Goal: Task Accomplishment & Management: Use online tool/utility

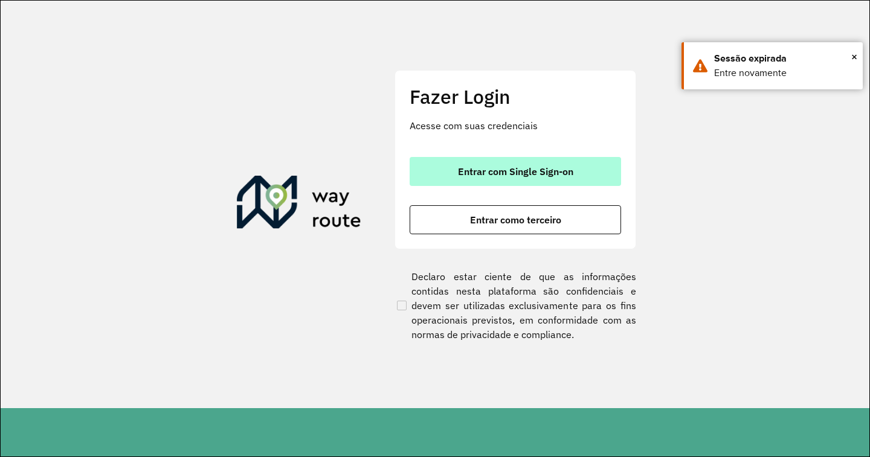
click at [577, 170] on button "Entrar com Single Sign-on" at bounding box center [514, 171] width 211 height 29
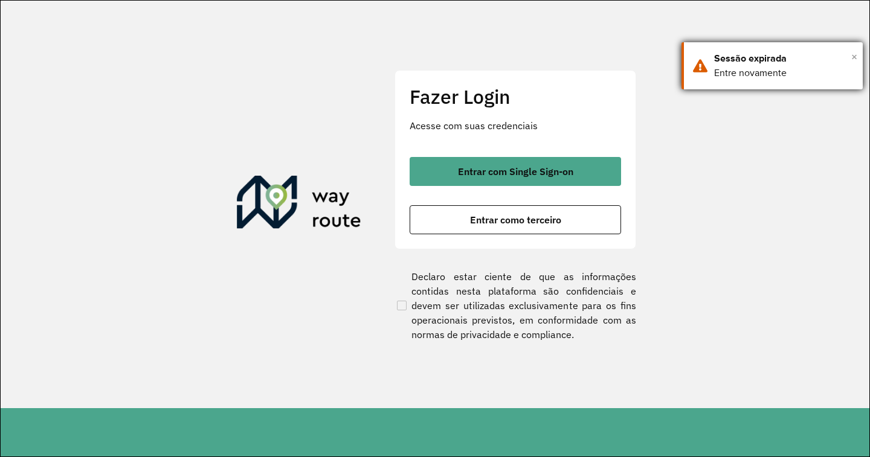
click at [856, 56] on span "×" at bounding box center [854, 57] width 6 height 18
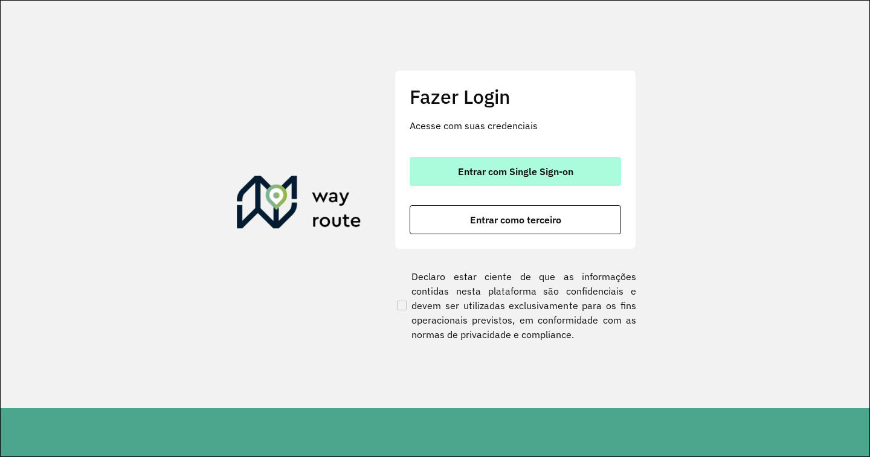
click at [525, 167] on span "Entrar com Single Sign-on" at bounding box center [515, 172] width 115 height 10
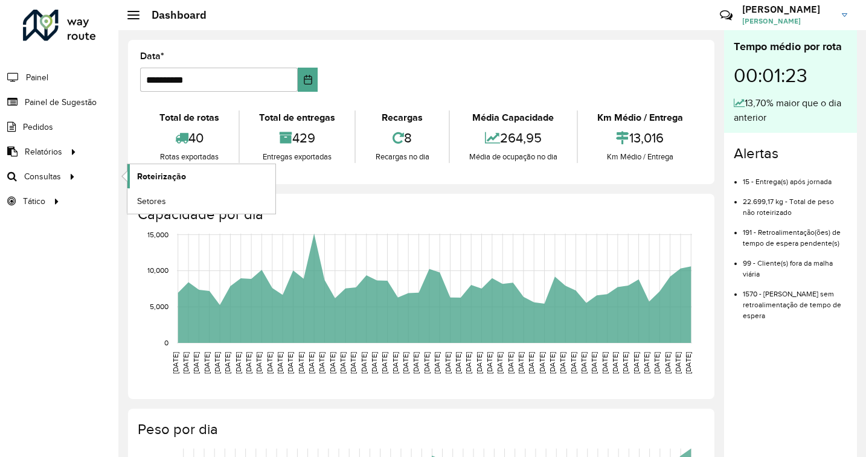
click at [152, 166] on link "Roteirização" at bounding box center [201, 176] width 148 height 24
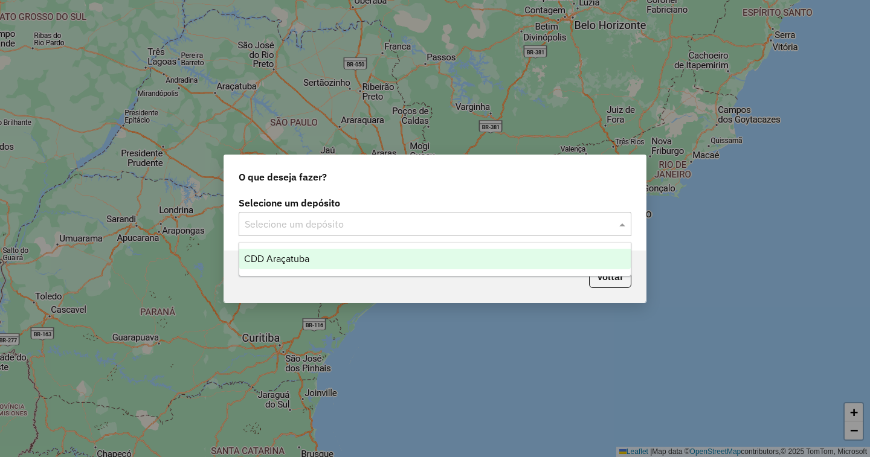
click at [433, 217] on input "text" at bounding box center [423, 224] width 356 height 14
click at [307, 252] on div "CDD Araçatuba" at bounding box center [434, 259] width 391 height 21
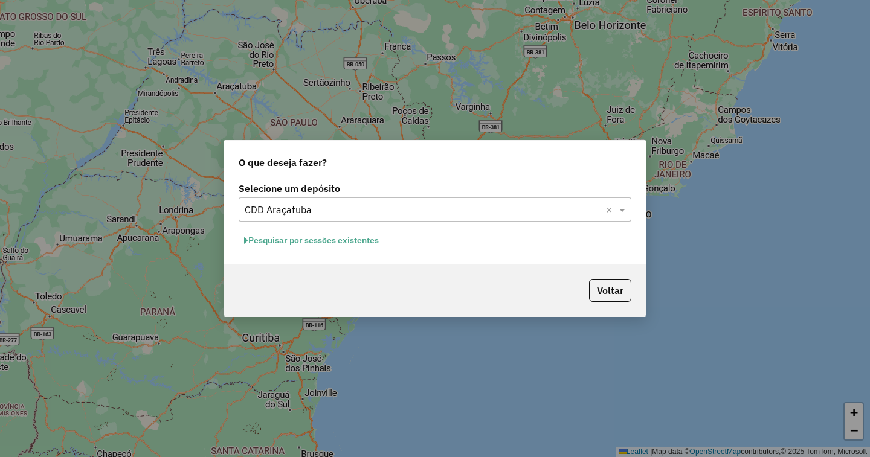
click at [350, 242] on button "Pesquisar por sessões existentes" at bounding box center [312, 240] width 146 height 19
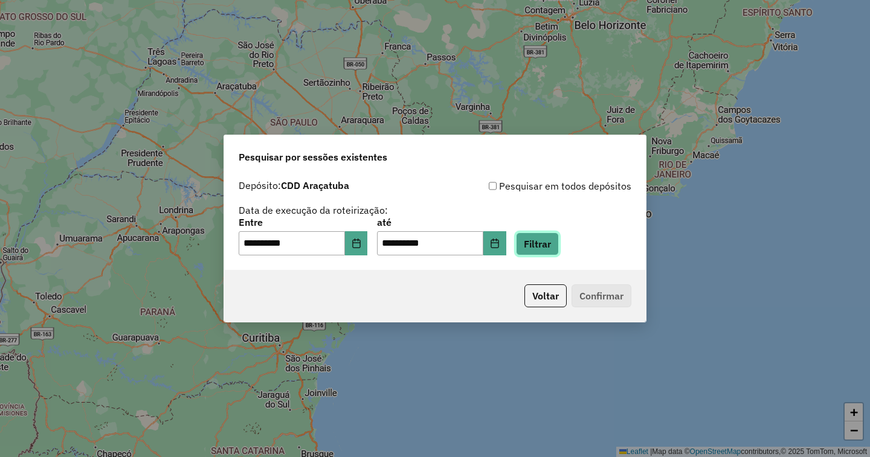
click at [559, 247] on button "Filtrar" at bounding box center [537, 244] width 43 height 23
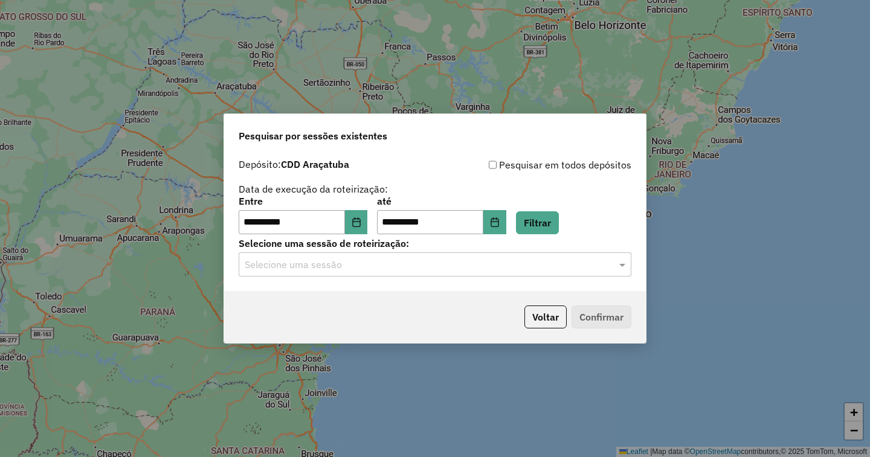
click at [357, 262] on input "text" at bounding box center [423, 265] width 356 height 14
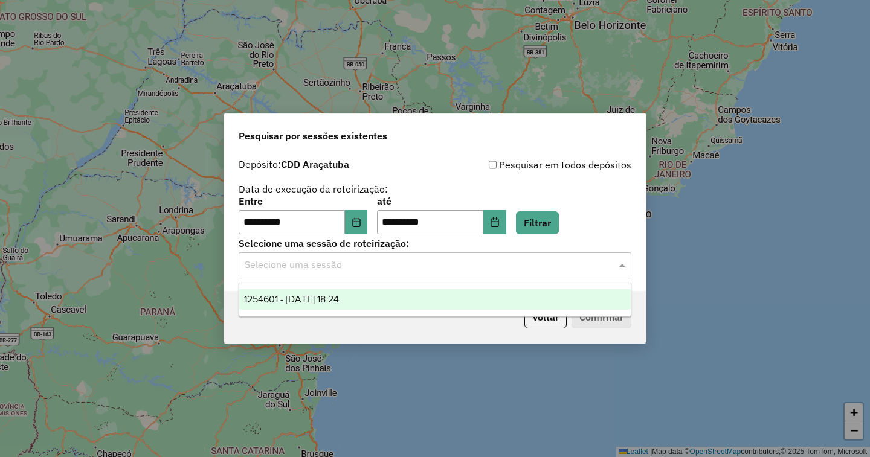
click at [319, 299] on span "1254601 - 28/08/2025 18:24" at bounding box center [291, 299] width 95 height 10
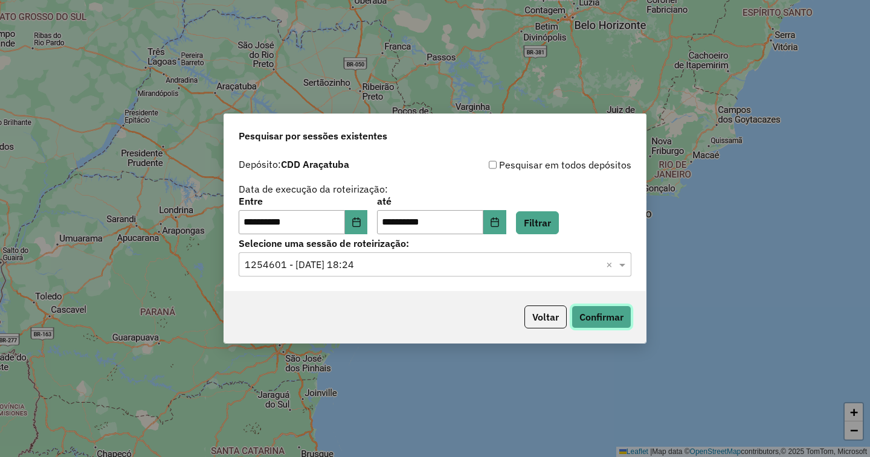
click at [599, 315] on button "Confirmar" at bounding box center [601, 317] width 60 height 23
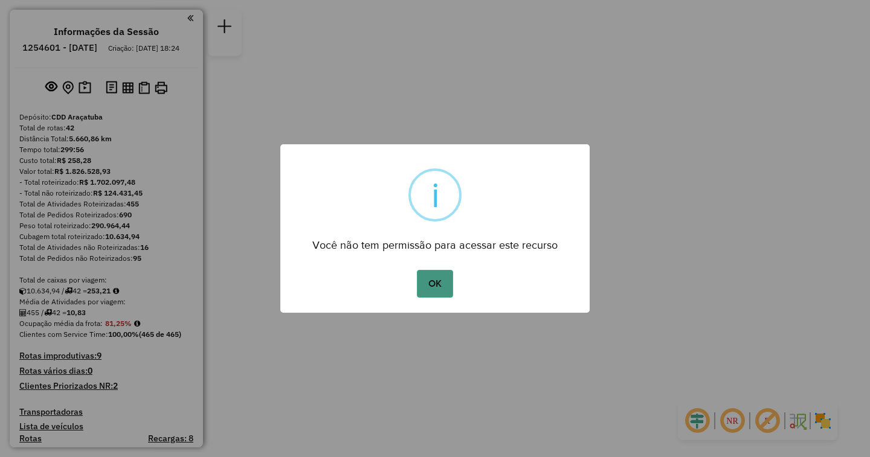
click at [432, 277] on button "OK" at bounding box center [435, 284] width 36 height 28
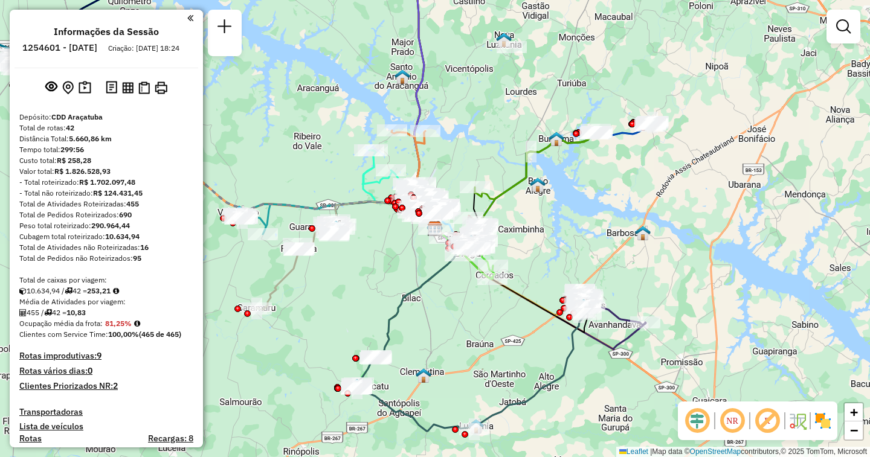
scroll to position [1550, 0]
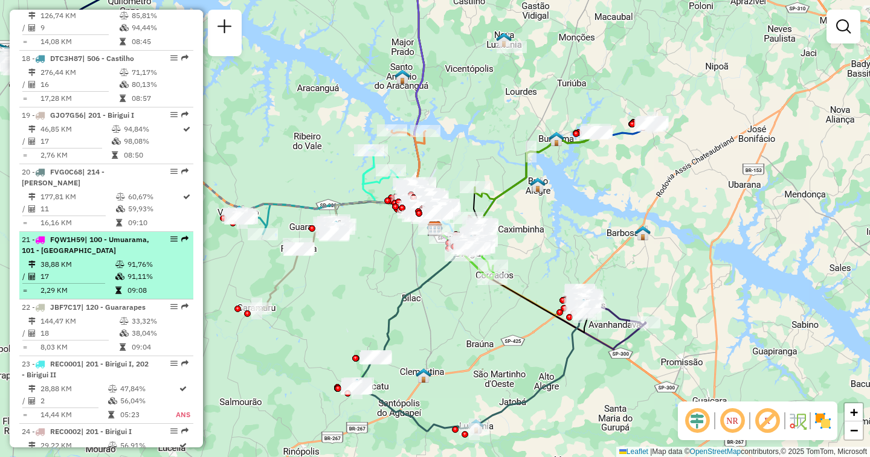
select select "**********"
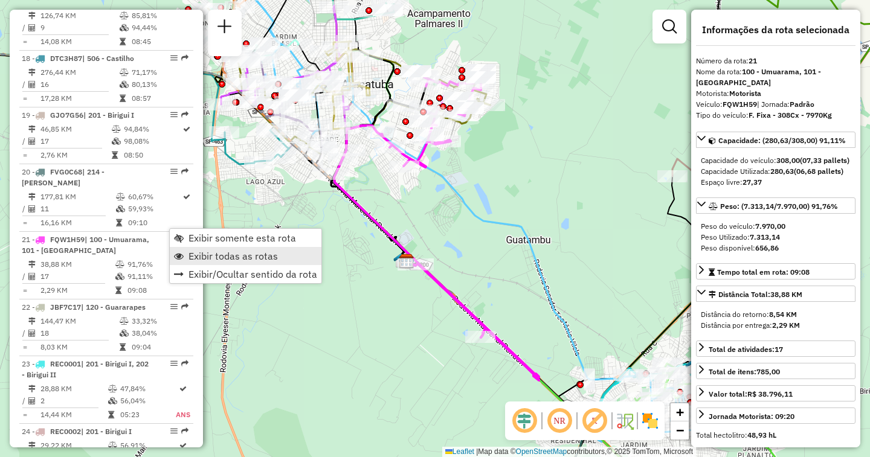
click at [199, 252] on span "Exibir todas as rotas" at bounding box center [232, 256] width 89 height 10
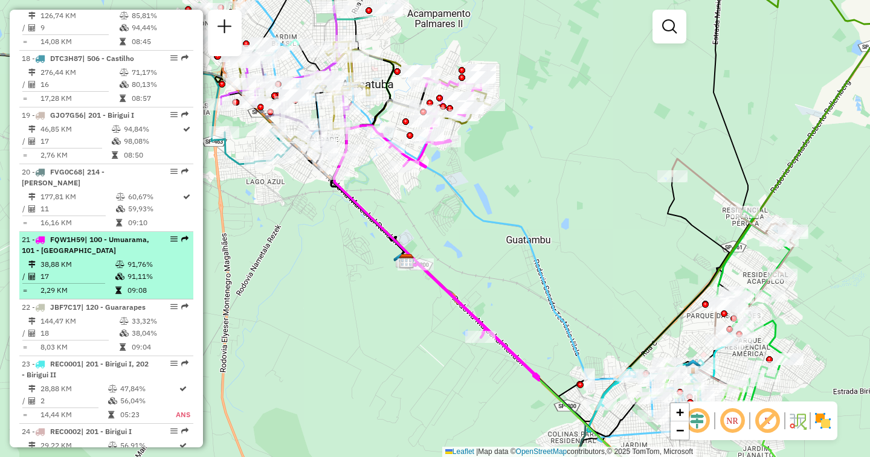
select select "**********"
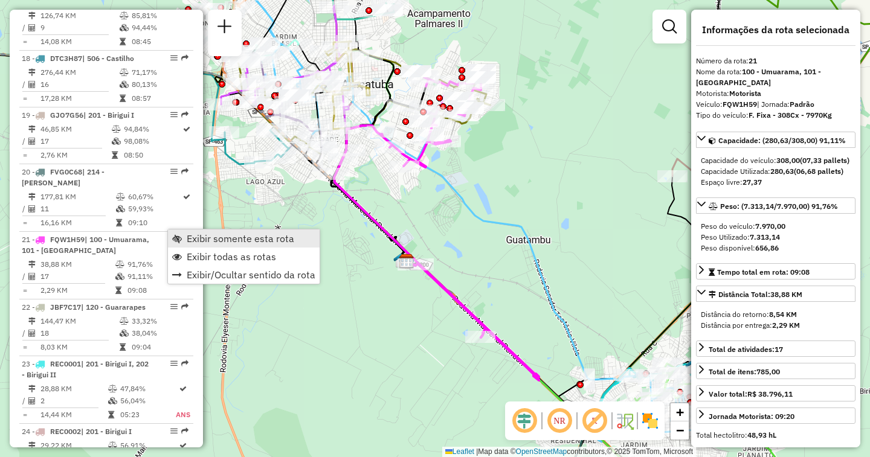
click at [190, 241] on span "Exibir somente esta rota" at bounding box center [240, 239] width 107 height 10
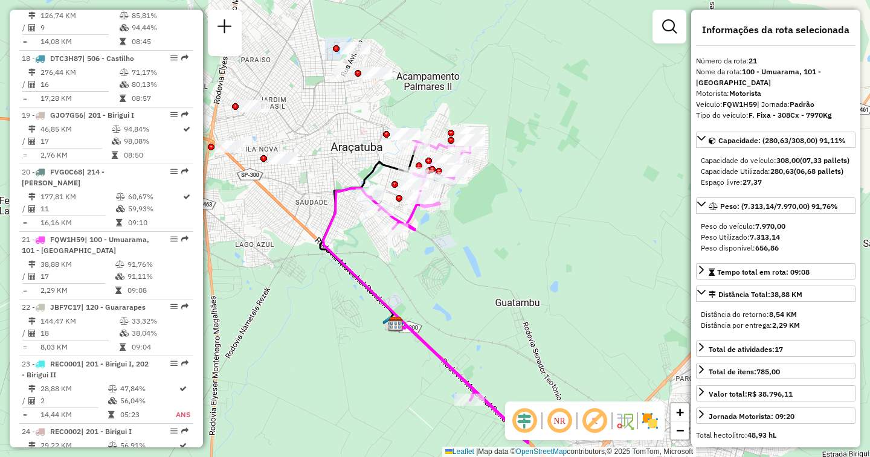
drag, startPoint x: 469, startPoint y: 199, endPoint x: 458, endPoint y: 265, distance: 67.3
click at [458, 265] on div "Janela de atendimento Grade de atendimento Capacidade Transportadoras Veículos …" at bounding box center [435, 228] width 870 height 457
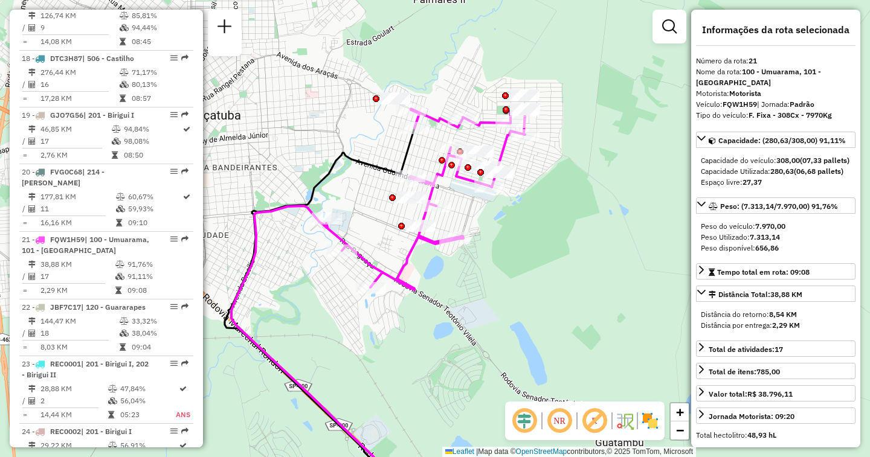
drag, startPoint x: 581, startPoint y: 240, endPoint x: 545, endPoint y: 265, distance: 43.9
click at [537, 267] on div "Janela de atendimento Grade de atendimento Capacidade Transportadoras Veículos …" at bounding box center [435, 228] width 870 height 457
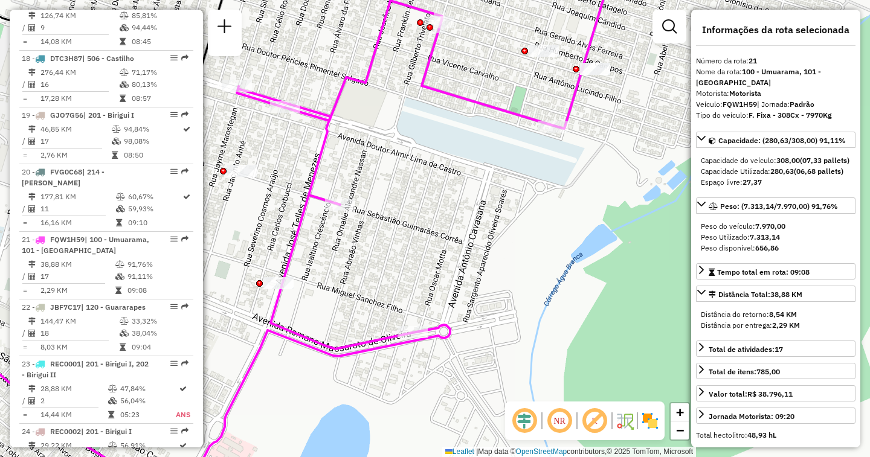
drag, startPoint x: 379, startPoint y: 370, endPoint x: 419, endPoint y: 344, distance: 47.2
click at [419, 354] on div "Janela de atendimento Grade de atendimento Capacidade Transportadoras Veículos …" at bounding box center [435, 228] width 870 height 457
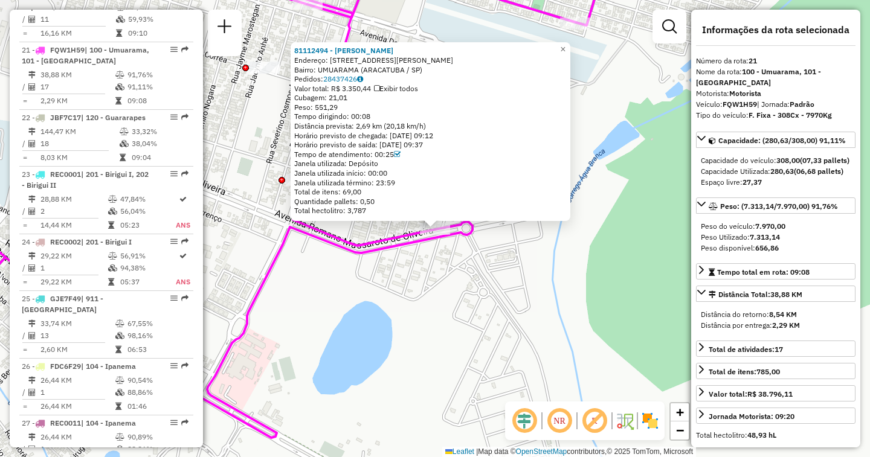
scroll to position [1761, 0]
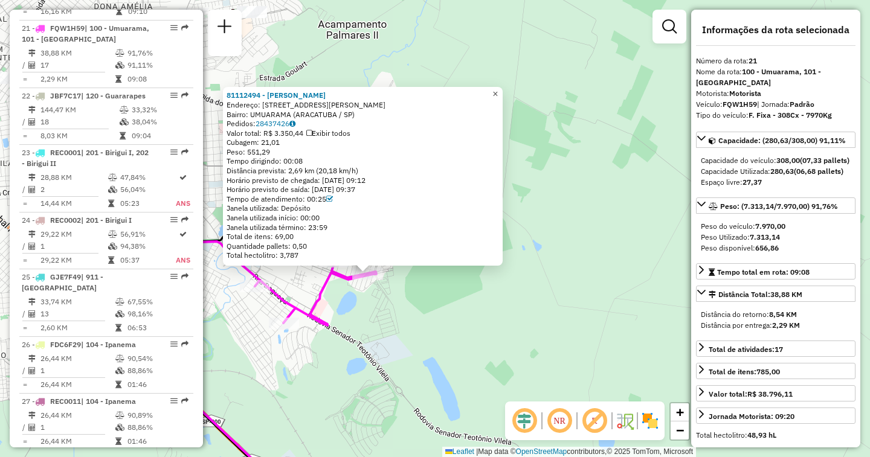
click at [499, 90] on link "×" at bounding box center [495, 94] width 14 height 14
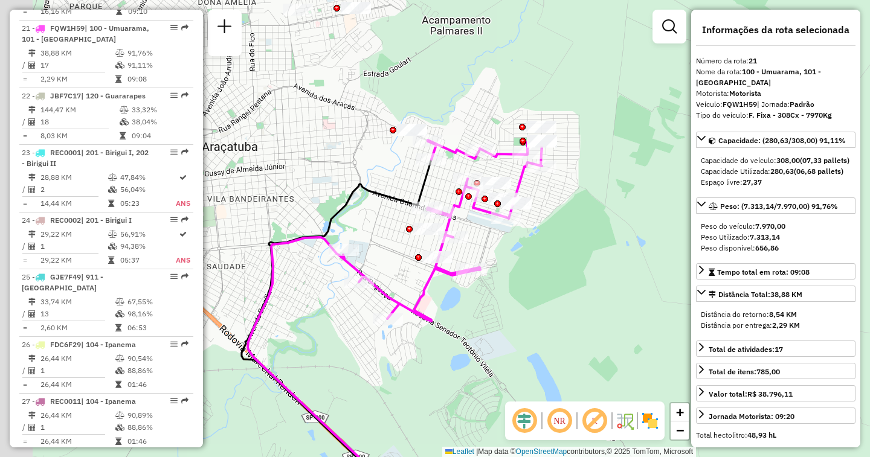
drag, startPoint x: 252, startPoint y: 231, endPoint x: 359, endPoint y: 228, distance: 107.0
click at [359, 228] on div "Janela de atendimento Grade de atendimento Capacidade Transportadoras Veículos …" at bounding box center [435, 228] width 870 height 457
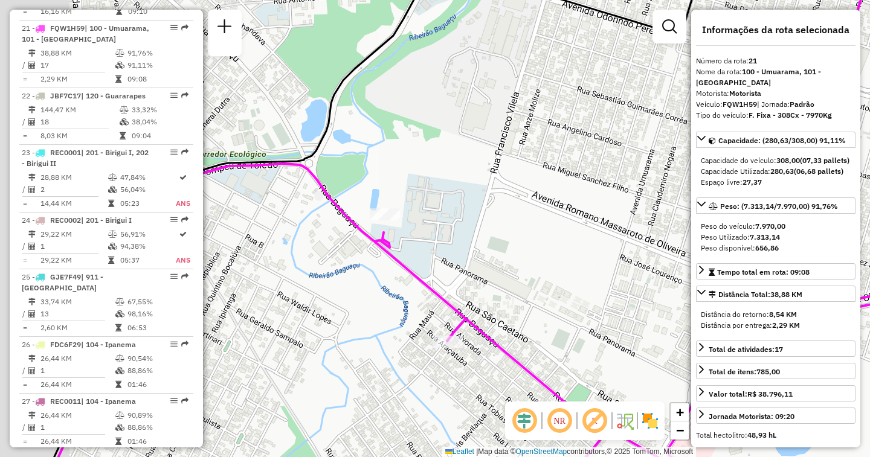
drag, startPoint x: 333, startPoint y: 252, endPoint x: 435, endPoint y: 249, distance: 102.1
click at [435, 249] on div "Janela de atendimento Grade de atendimento Capacidade Transportadoras Veículos …" at bounding box center [435, 228] width 870 height 457
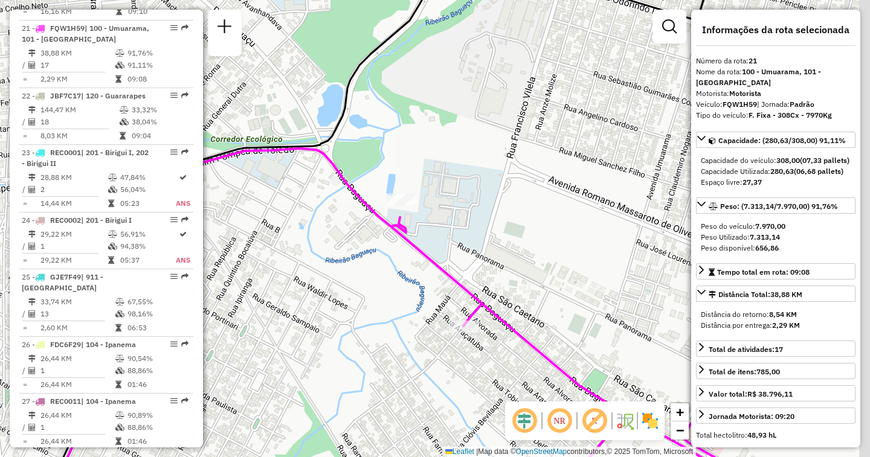
drag, startPoint x: 617, startPoint y: 295, endPoint x: 328, endPoint y: 233, distance: 295.9
click at [328, 233] on div "Janela de atendimento Grade de atendimento Capacidade Transportadoras Veículos …" at bounding box center [435, 228] width 870 height 457
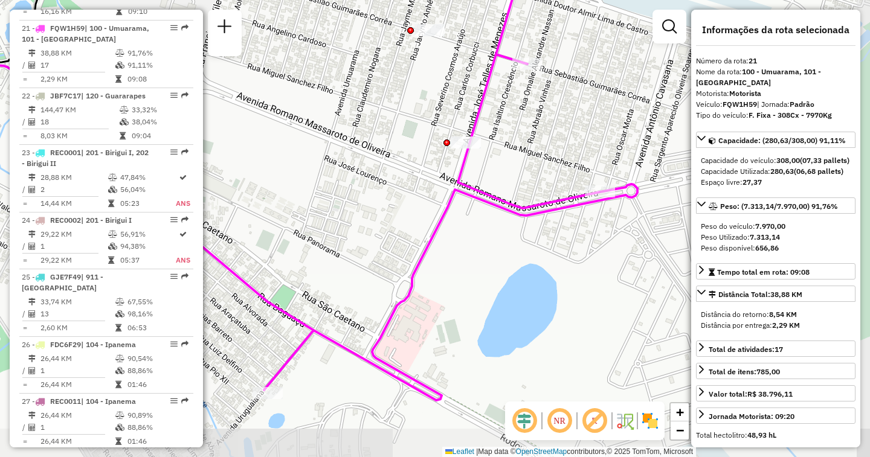
drag, startPoint x: 527, startPoint y: 321, endPoint x: 396, endPoint y: 275, distance: 138.1
click at [396, 275] on div "Janela de atendimento Grade de atendimento Capacidade Transportadoras Veículos …" at bounding box center [435, 228] width 870 height 457
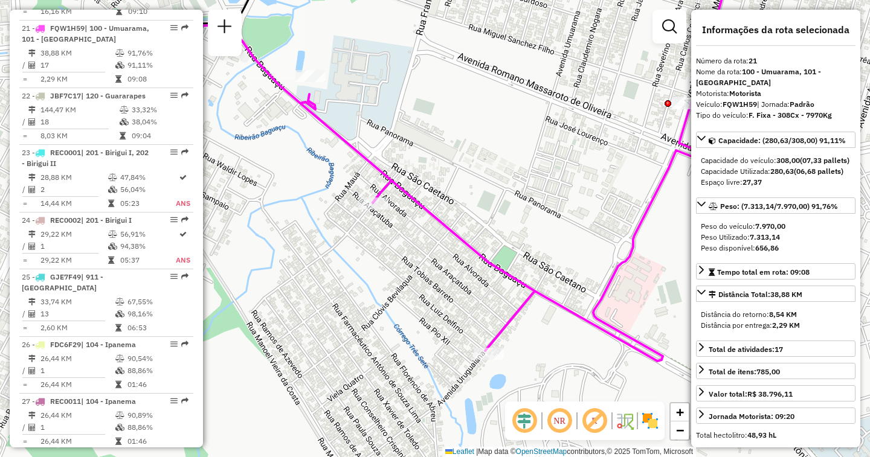
drag, startPoint x: 477, startPoint y: 265, endPoint x: 698, endPoint y: 225, distance: 224.5
click at [698, 225] on hb-router-mapa "Informações da Sessão 1254601 - [DATE] Criação: [DATE] 18:24 Depósito: CDD Araç…" at bounding box center [435, 228] width 870 height 457
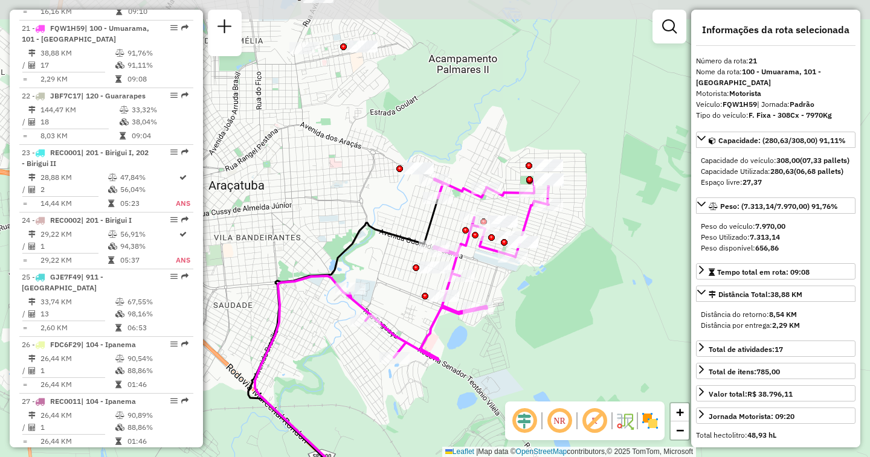
drag, startPoint x: 476, startPoint y: 205, endPoint x: 497, endPoint y: 286, distance: 83.5
click at [497, 286] on div "Janela de atendimento Grade de atendimento Capacidade Transportadoras Veículos …" at bounding box center [435, 228] width 870 height 457
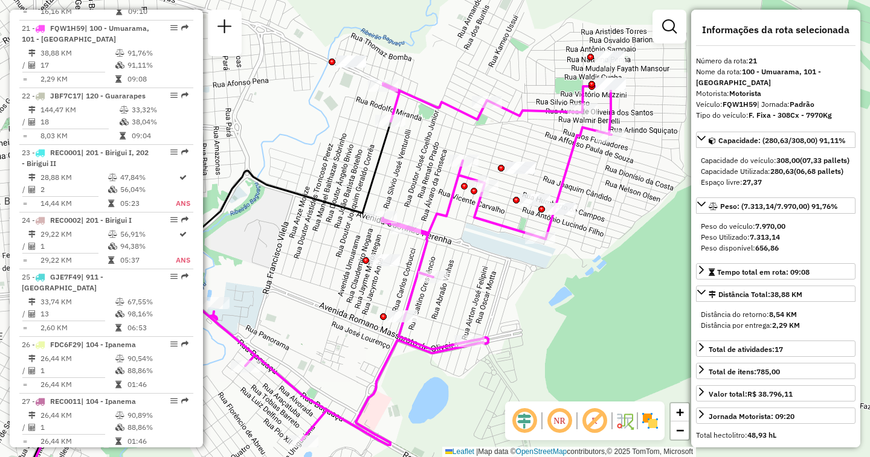
click at [562, 417] on em at bounding box center [559, 420] width 29 height 29
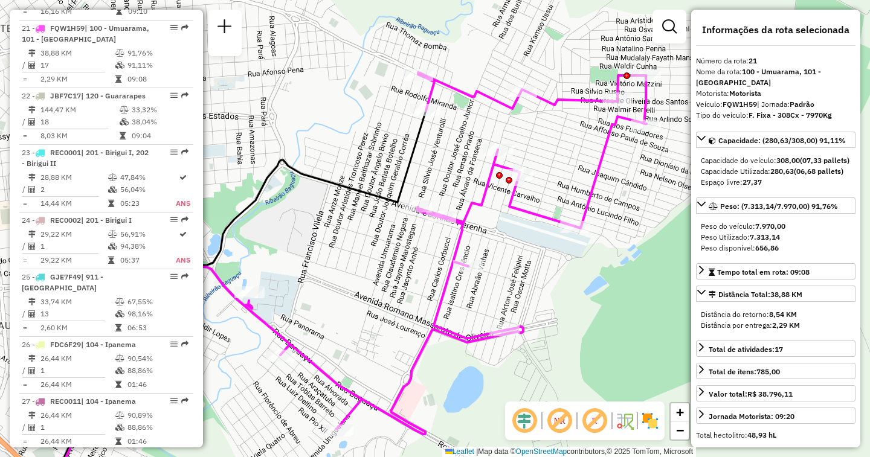
drag, startPoint x: 495, startPoint y: 297, endPoint x: 530, endPoint y: 286, distance: 36.7
click at [530, 286] on div "Janela de atendimento Grade de atendimento Capacidade Transportadoras Veículos …" at bounding box center [435, 228] width 870 height 457
